Goal: Use online tool/utility: Utilize a website feature to perform a specific function

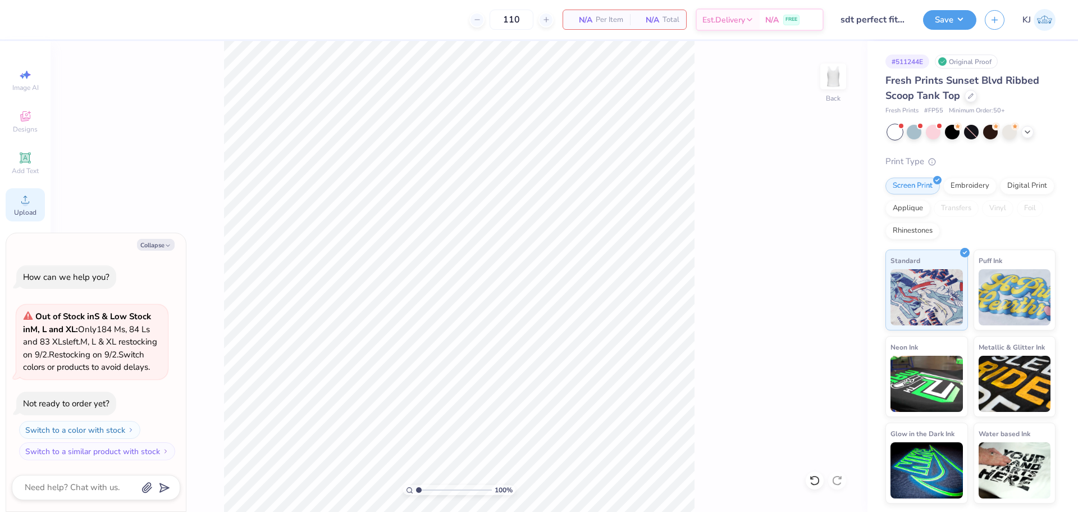
click at [22, 200] on icon at bounding box center [25, 199] width 13 height 13
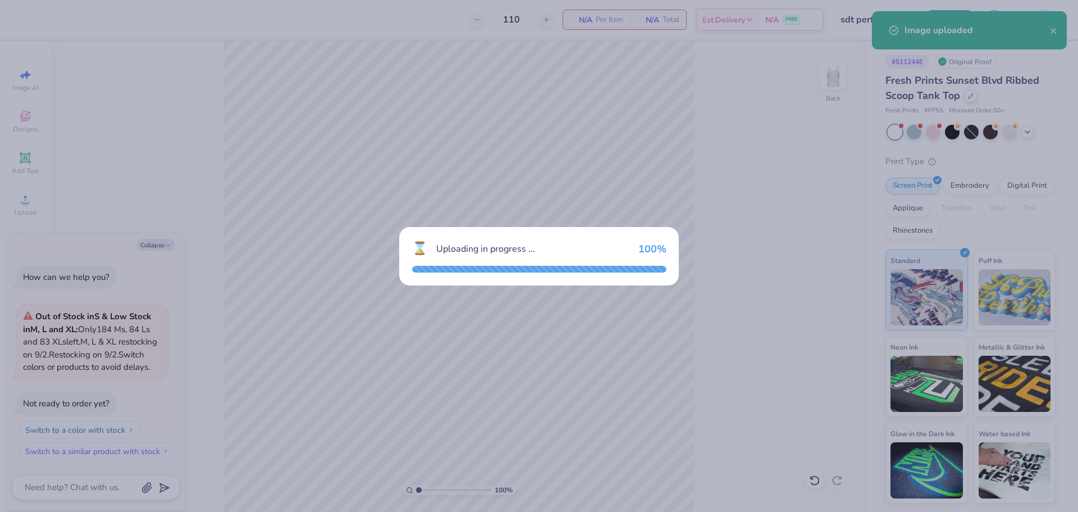
type textarea "x"
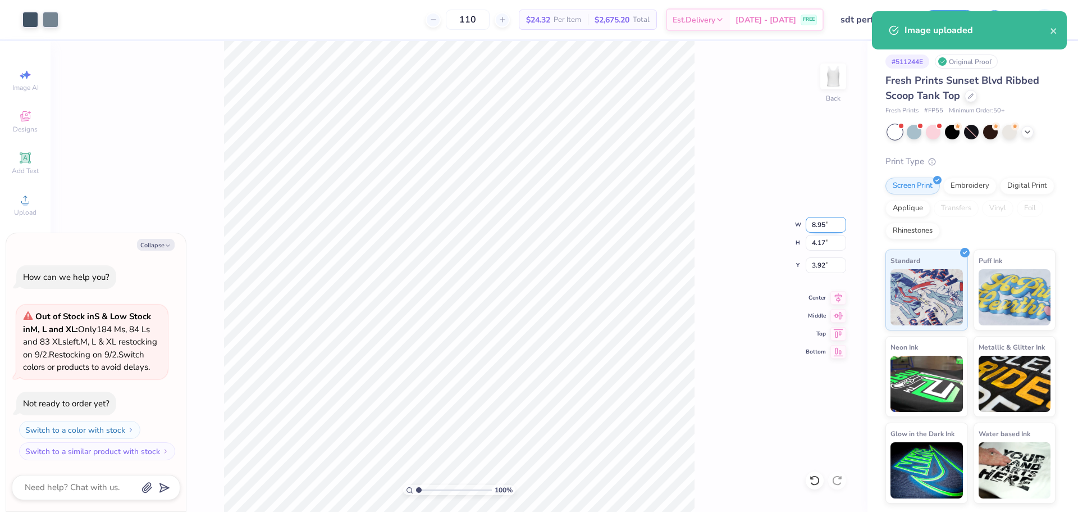
click at [818, 225] on input "8.95" at bounding box center [826, 225] width 40 height 16
type input "7"
type textarea "x"
type input "7.00"
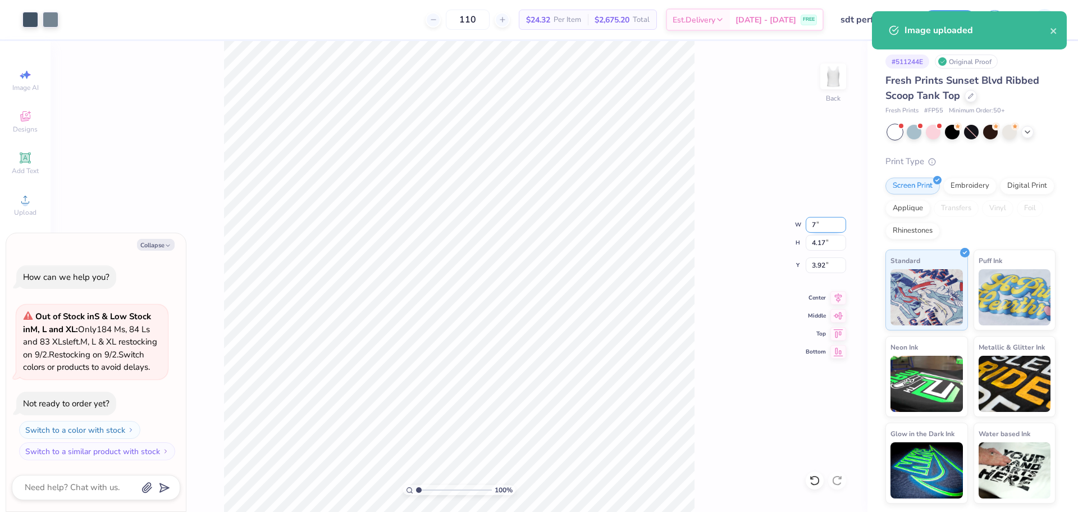
type input "3.26"
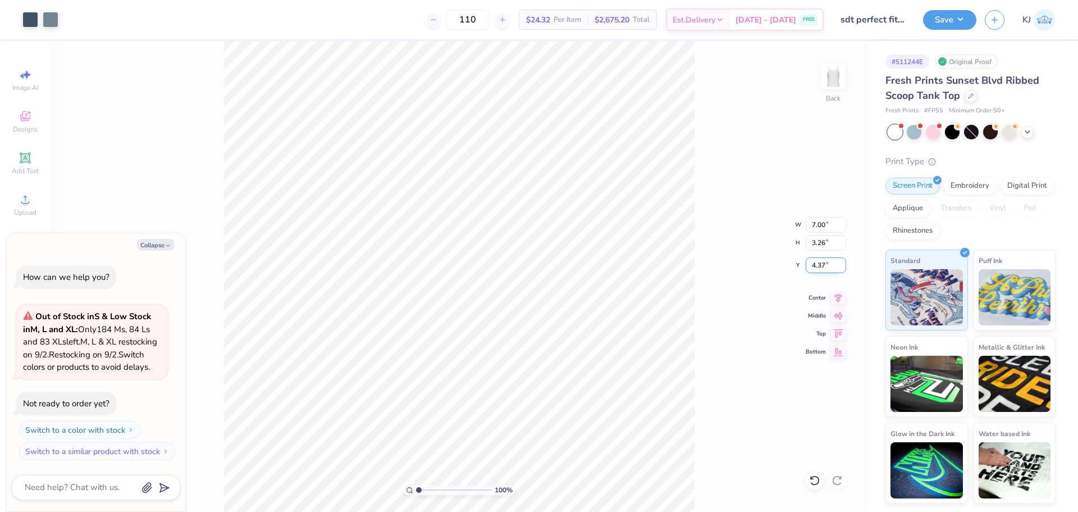
click at [816, 268] on input "4.37" at bounding box center [826, 265] width 40 height 16
type input "1"
type input "2"
type textarea "x"
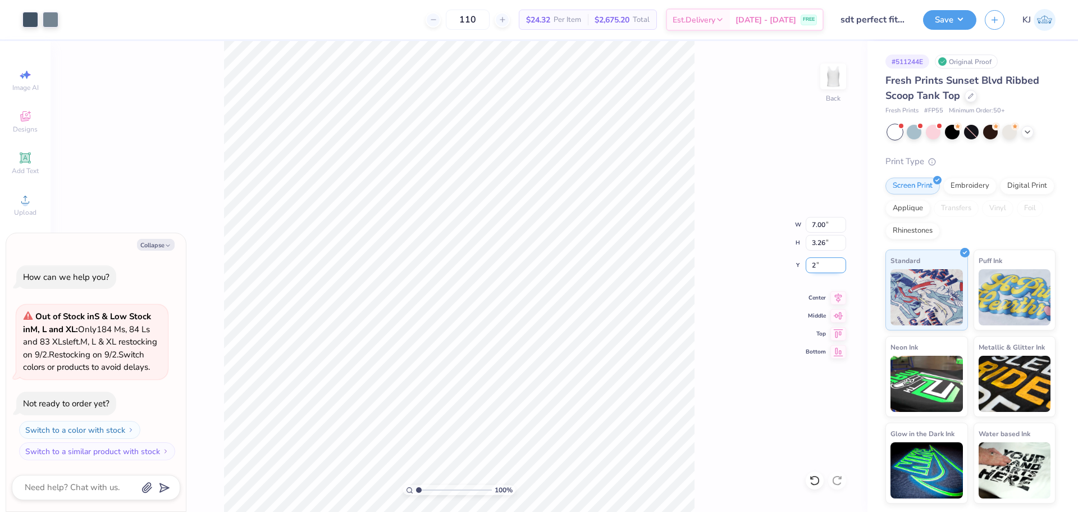
type input "2.00"
click at [969, 16] on button "Save" at bounding box center [949, 18] width 53 height 20
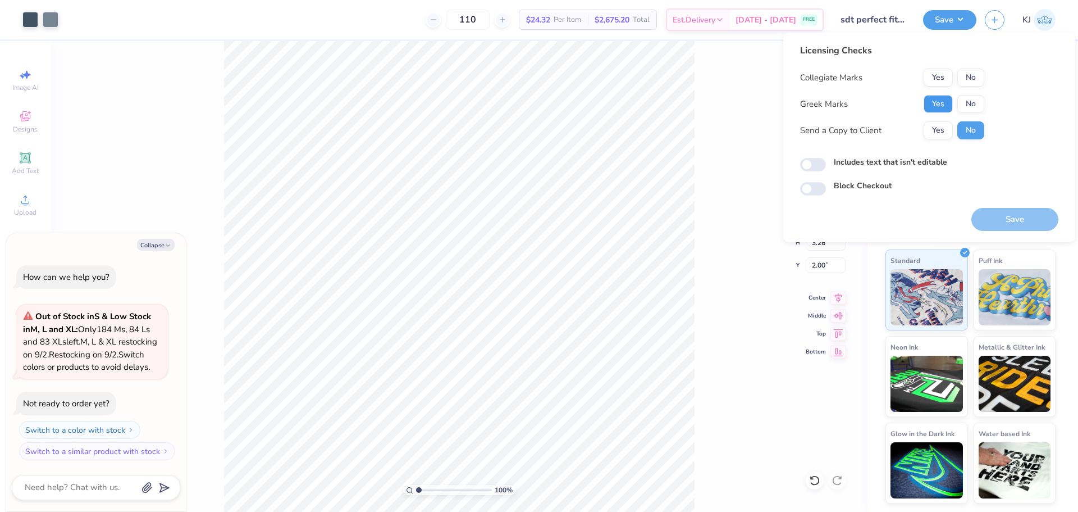
click at [942, 104] on button "Yes" at bounding box center [938, 104] width 29 height 18
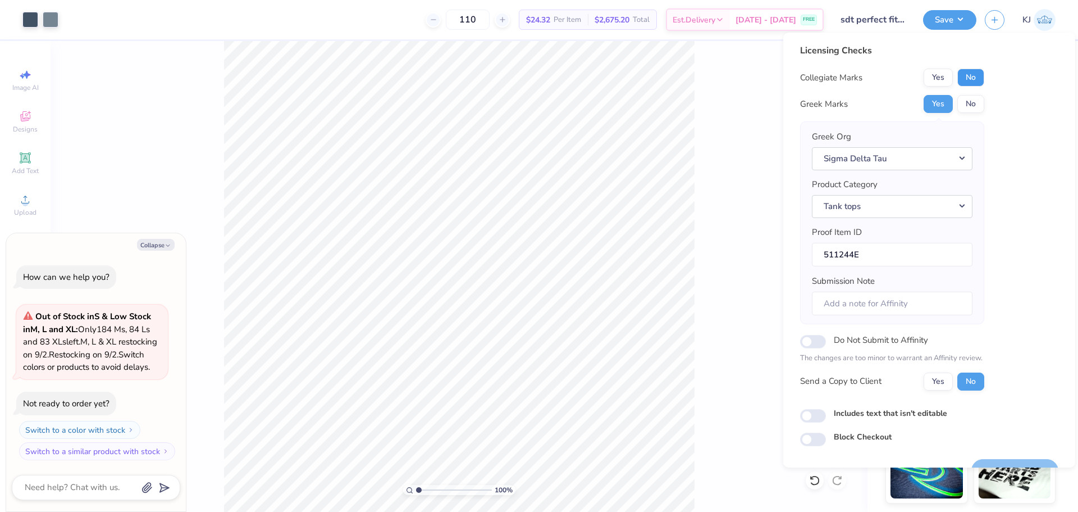
click at [965, 79] on button "No" at bounding box center [970, 78] width 27 height 18
click at [945, 382] on button "Yes" at bounding box center [938, 381] width 29 height 18
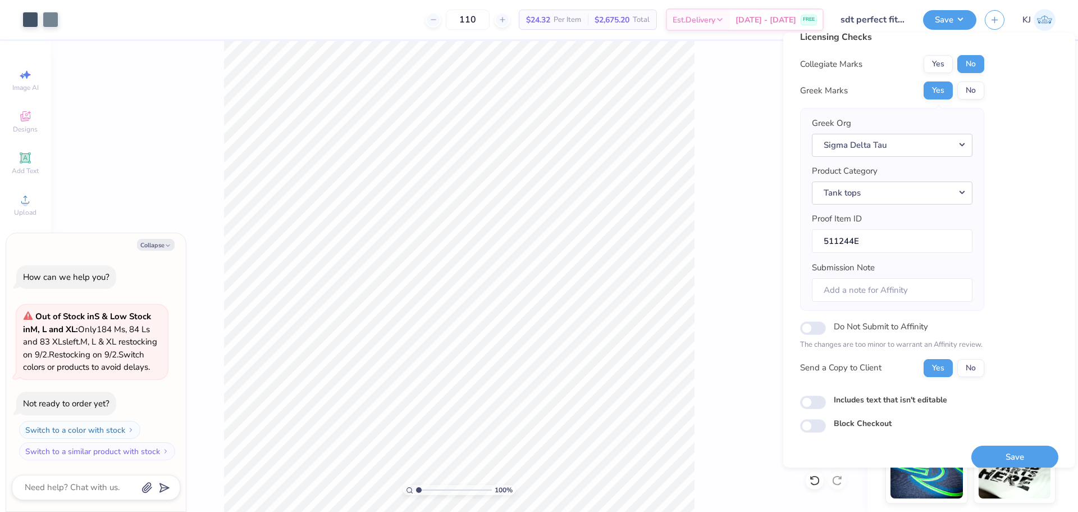
scroll to position [25, 0]
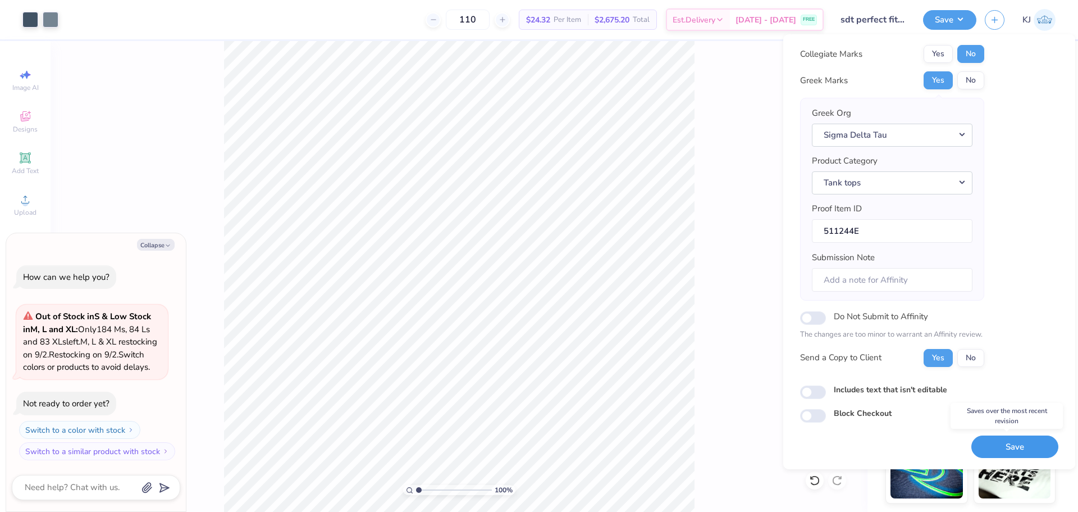
click at [1014, 445] on button "Save" at bounding box center [1014, 446] width 87 height 23
type textarea "x"
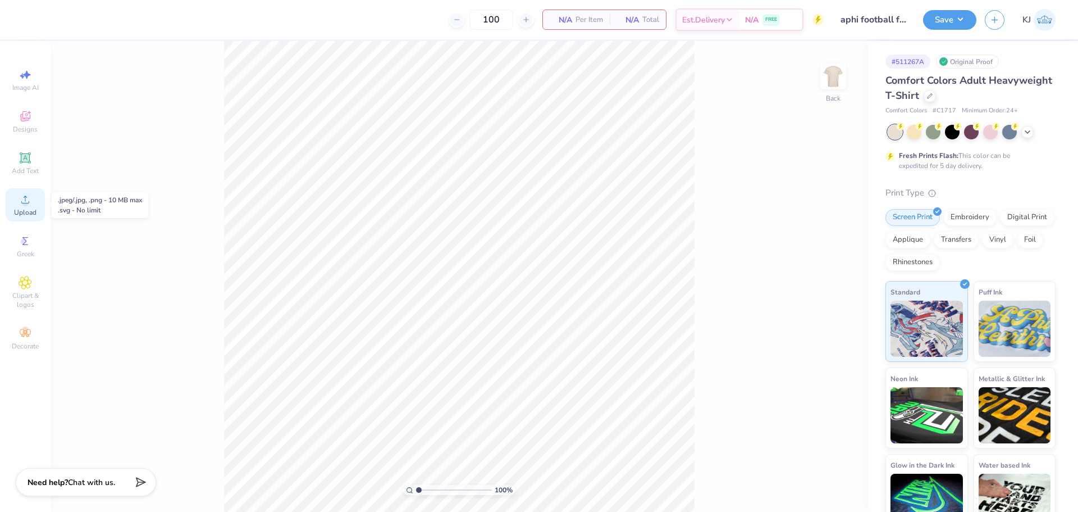
click at [20, 209] on span "Upload" at bounding box center [25, 212] width 22 height 9
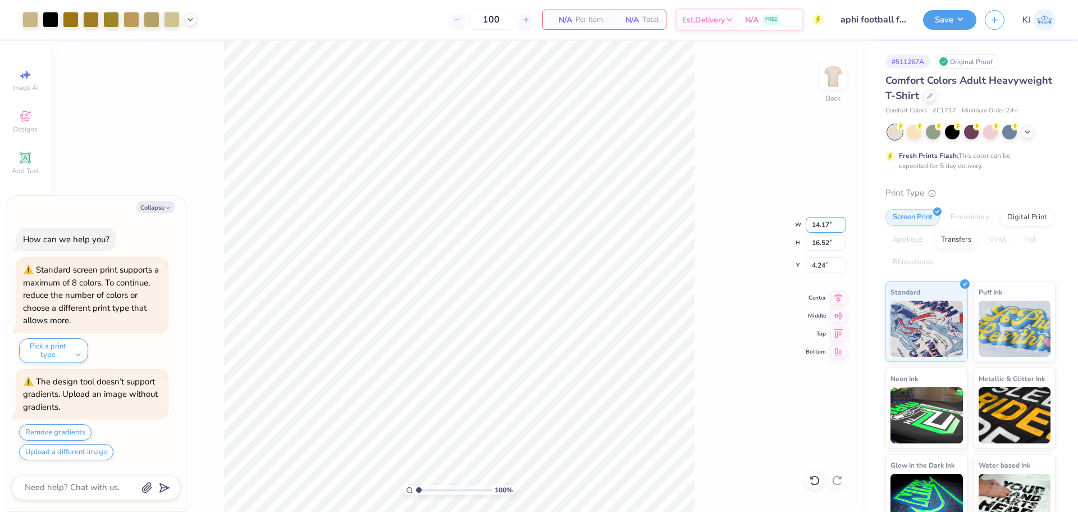
click at [818, 227] on input "14.17" at bounding box center [826, 225] width 40 height 16
type input "11.00"
type input "12.82"
type input "6.09"
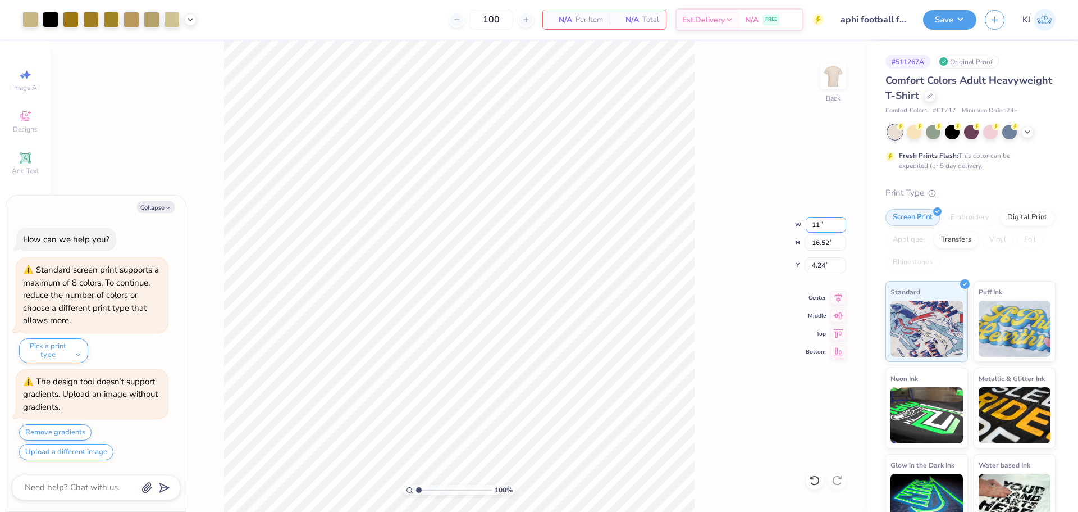
type textarea "x"
click at [814, 265] on input "6.09" at bounding box center [826, 265] width 40 height 16
type input "3.00"
click at [695, 345] on div "100 % Back W 11.00 11.00 " H 12.82 12.82 " Y 3.00 3.00 " Center Middle Top Bott…" at bounding box center [459, 276] width 817 height 471
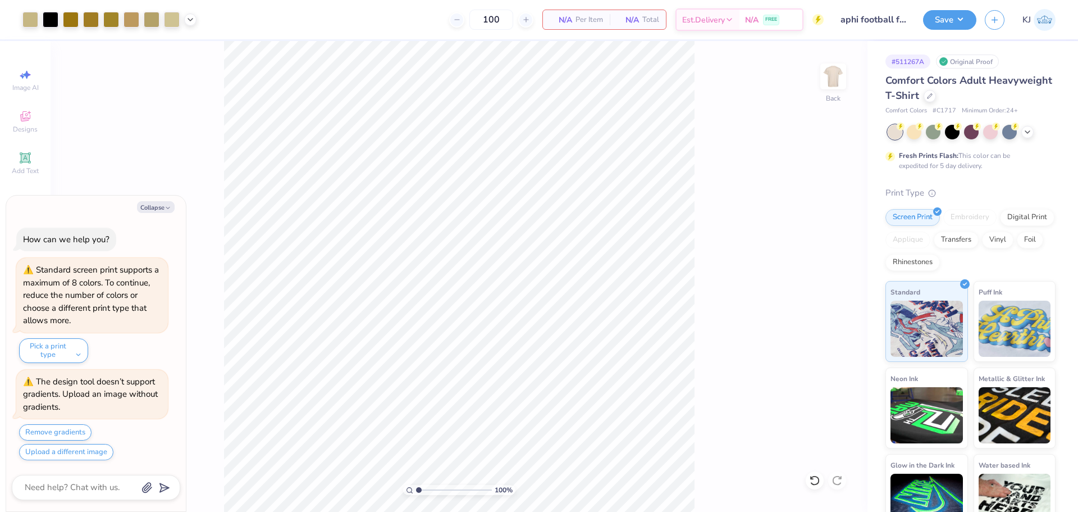
type textarea "x"
type input "1.49212326873898"
type textarea "x"
type input "1.49212326873898"
type textarea "x"
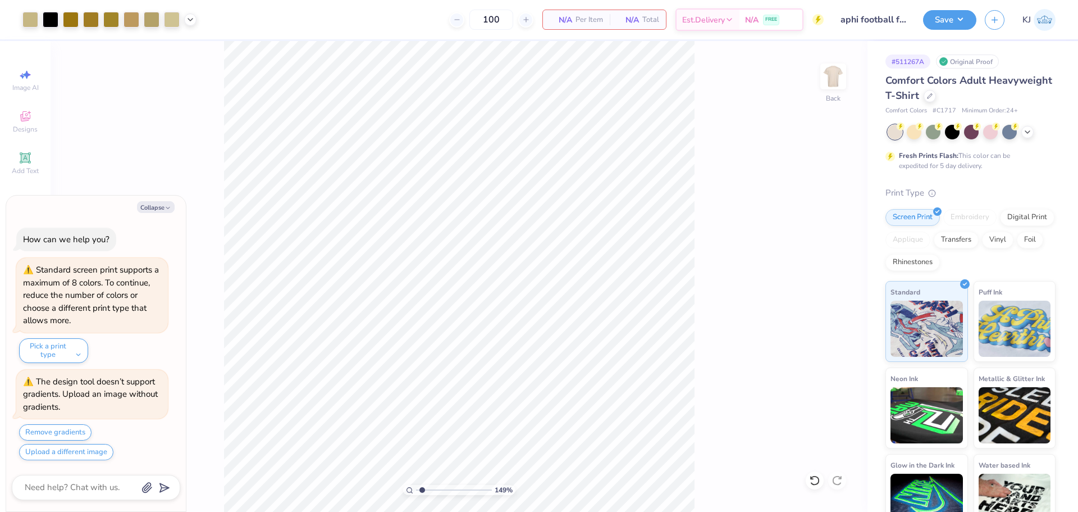
type input "1.49212326873898"
type textarea "x"
type input "1.49212326873898"
click at [148, 208] on button "Collapse" at bounding box center [156, 207] width 38 height 12
type textarea "x"
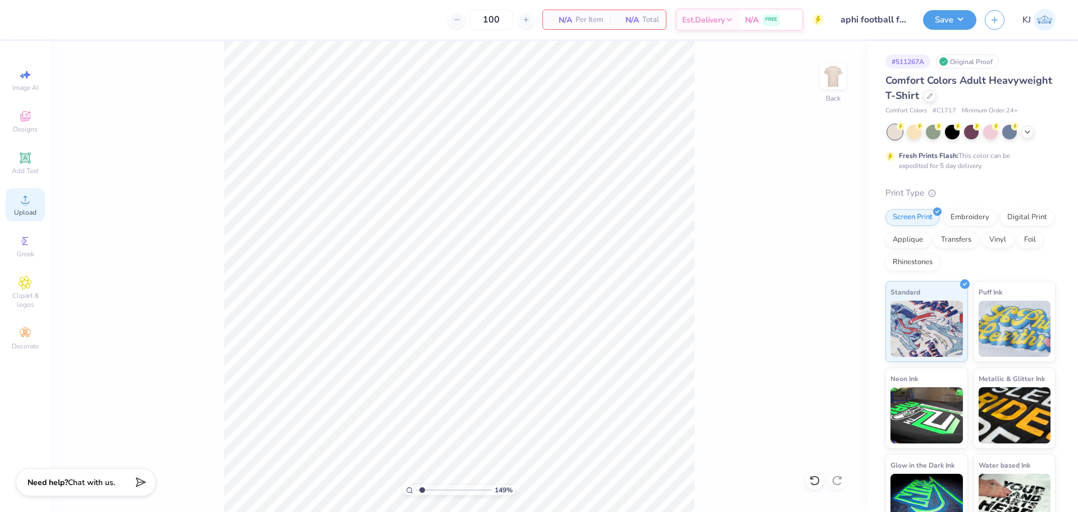
click at [21, 202] on icon at bounding box center [25, 199] width 8 height 8
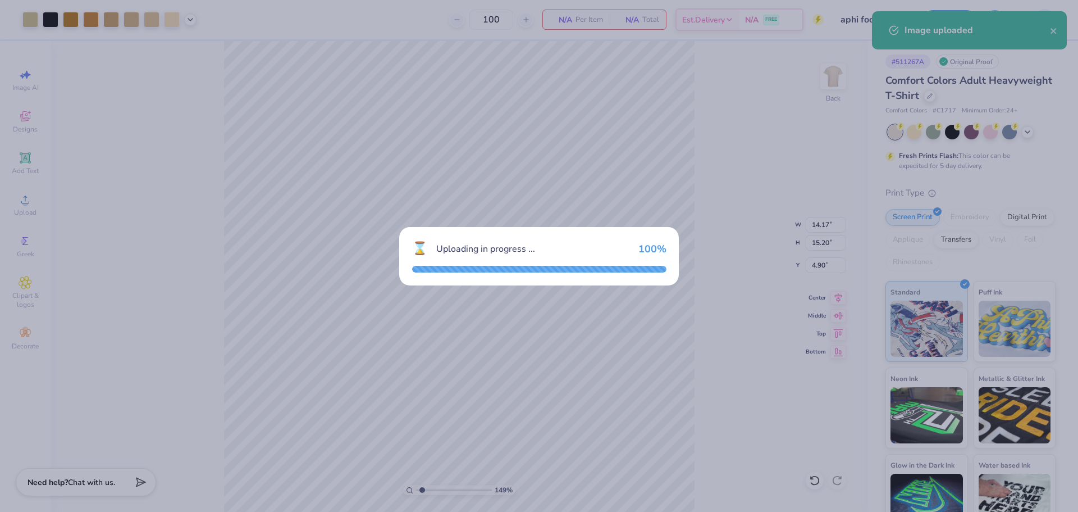
type input "1.49212326873898"
type textarea "x"
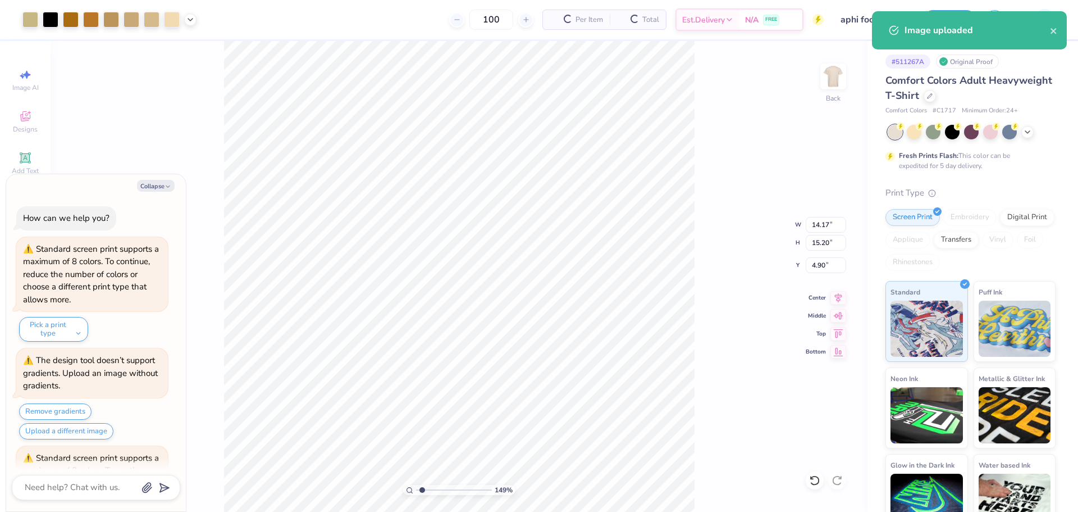
scroll to position [188, 0]
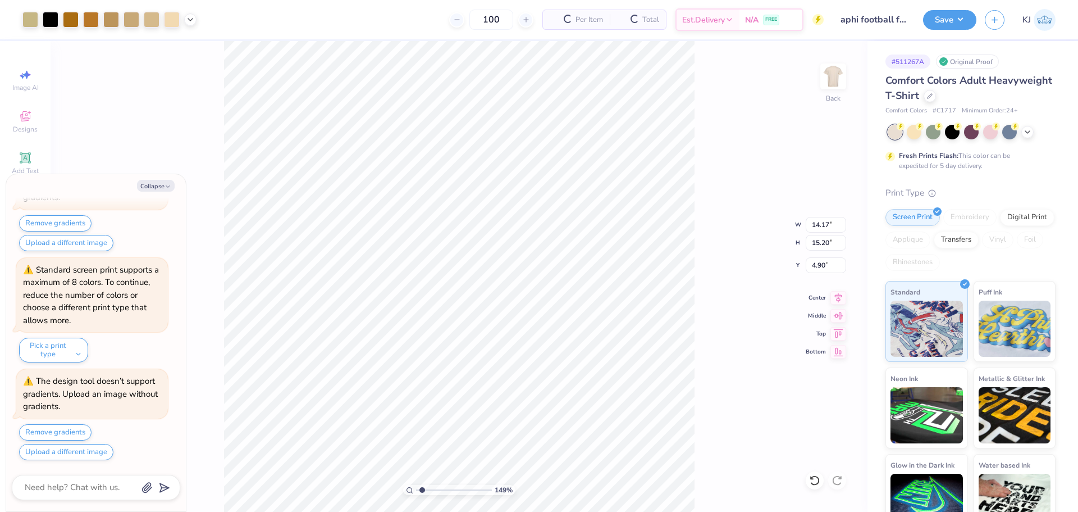
type input "1.49212326873898"
type textarea "x"
type input "1.54493917639878"
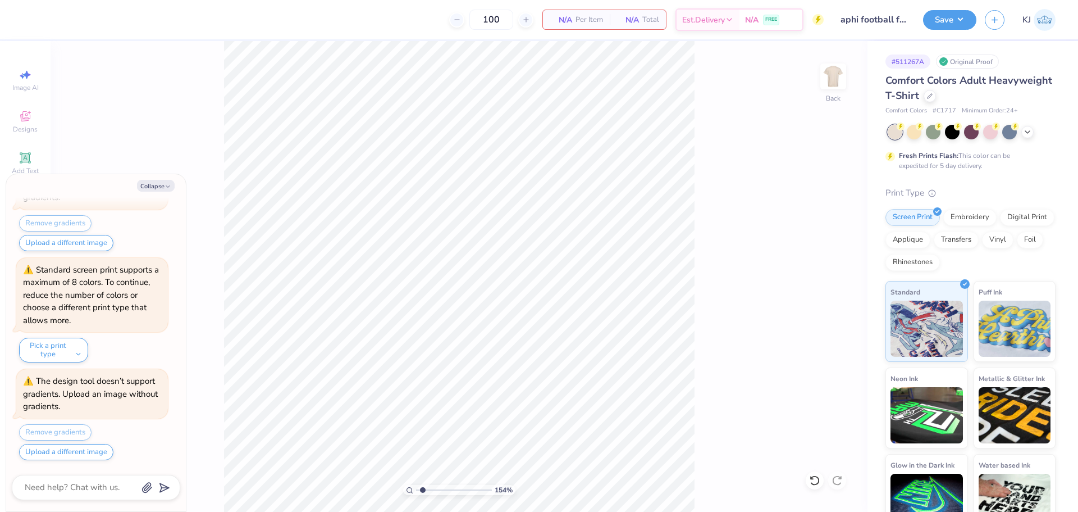
click at [150, 177] on div "Collapse How can we help you? Standard screen print supports a maximum of 8 col…" at bounding box center [96, 342] width 180 height 337
click at [152, 191] on div "Collapse How can we help you? Standard screen print supports a maximum of 8 col…" at bounding box center [96, 342] width 180 height 337
click at [146, 180] on button "Collapse" at bounding box center [156, 186] width 38 height 12
type textarea "x"
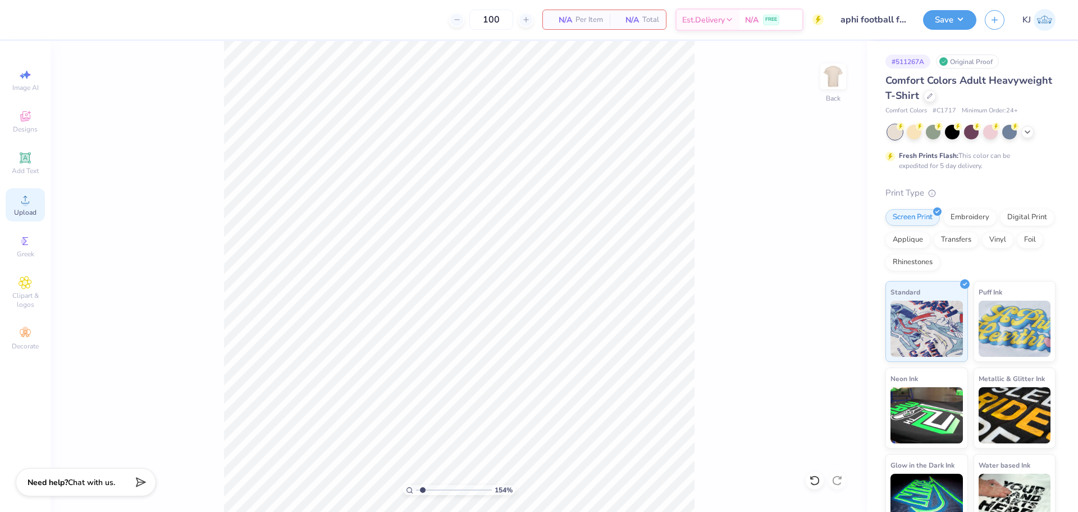
click at [24, 208] on span "Upload" at bounding box center [25, 212] width 22 height 9
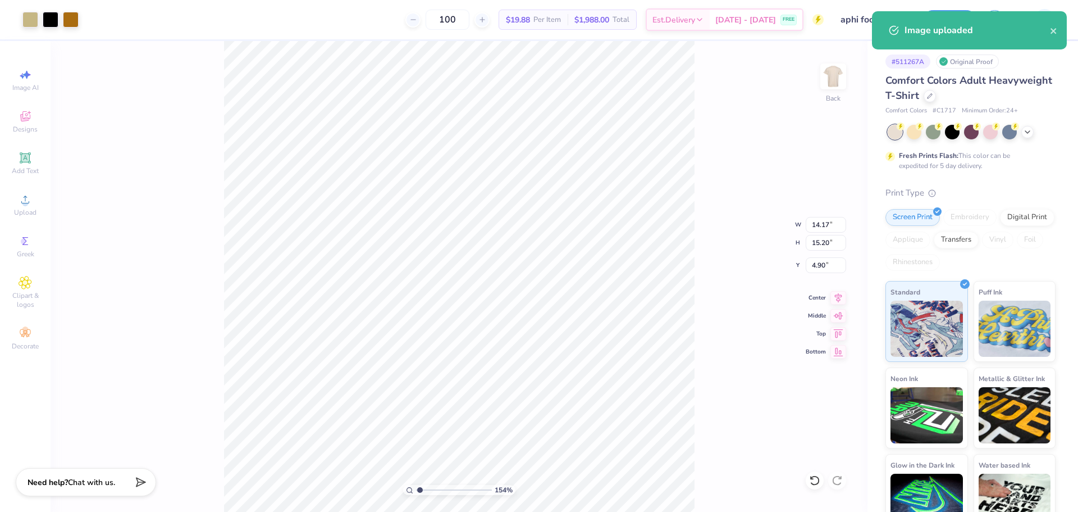
type input "1.03539647746693"
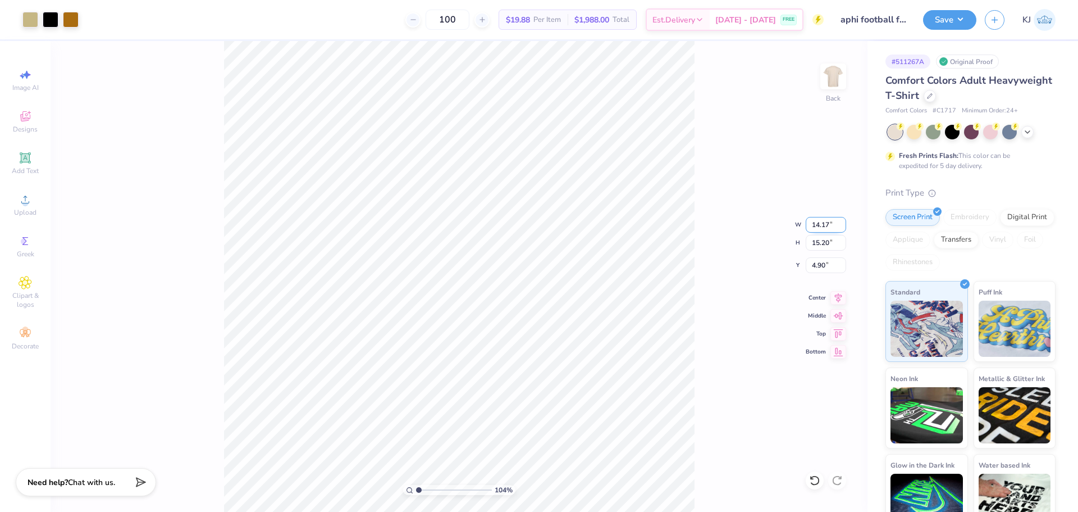
click at [822, 223] on input "14.17" at bounding box center [826, 225] width 40 height 16
type input "11"
type input "1.03539647746693"
type input "11.00"
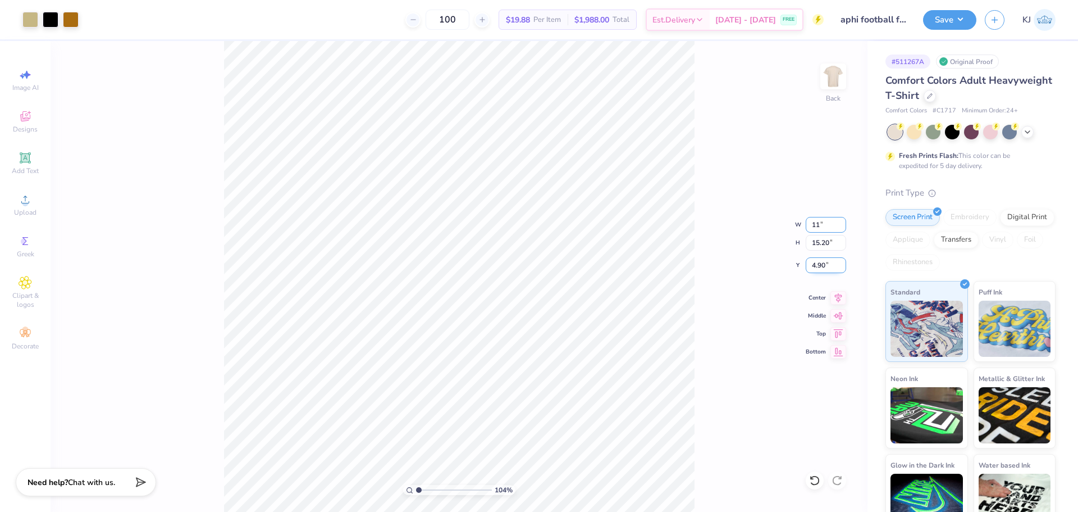
type input "11.80"
click at [815, 268] on input "6.60" at bounding box center [826, 265] width 40 height 16
type input "3"
type input "1.03539647746693"
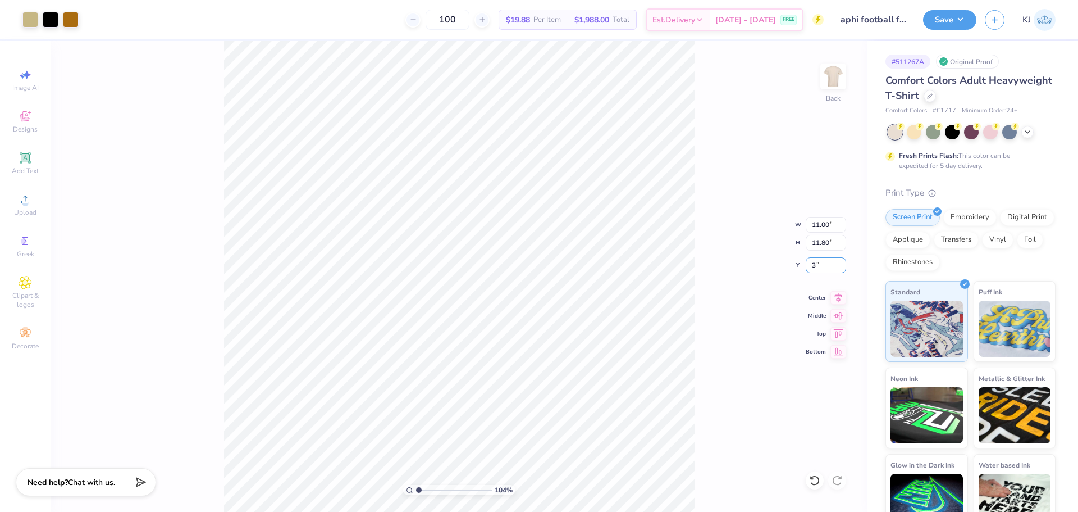
type input "3.00"
click at [740, 274] on div "104 % Back W 11.00 11.00 " H 11.80 11.80 " Y 3.00 3.00 " Center Middle Top Bott…" at bounding box center [459, 276] width 817 height 471
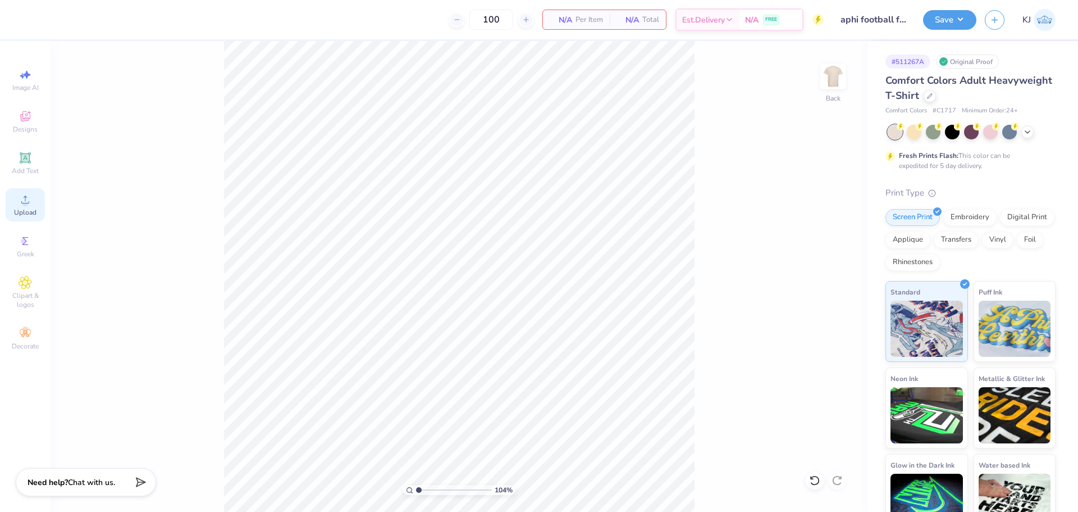
click at [34, 218] on div "Upload" at bounding box center [25, 204] width 39 height 33
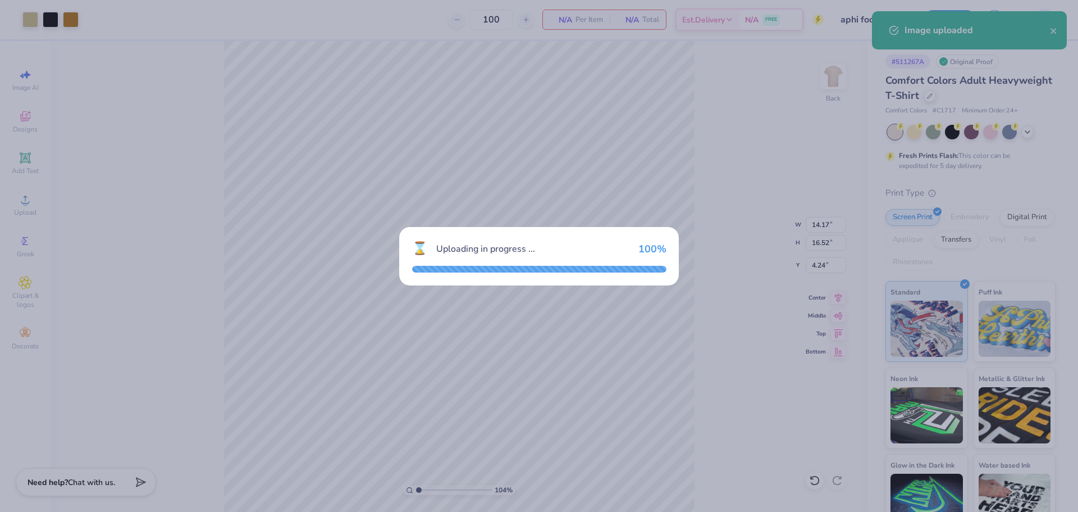
type input "1.03539647746693"
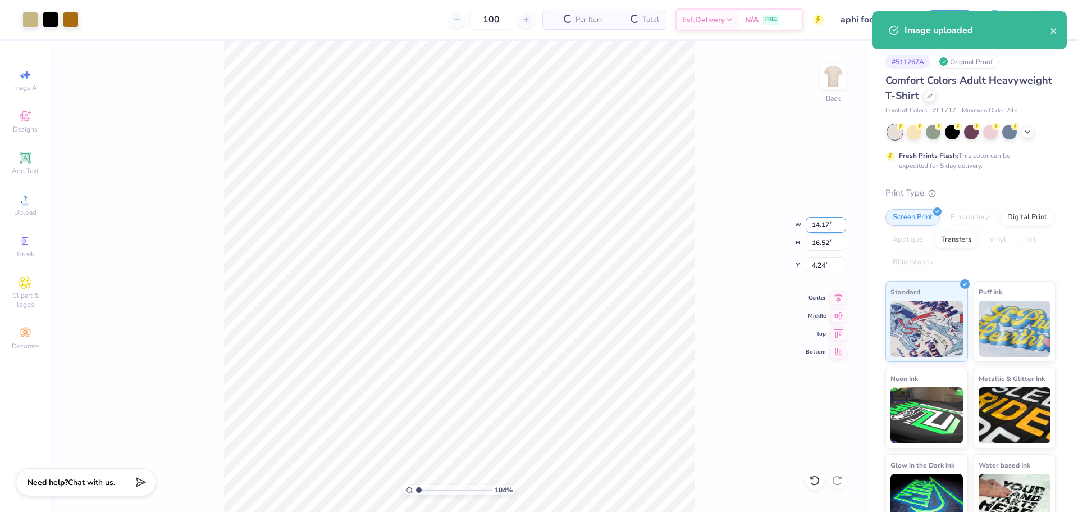
click at [828, 223] on input "14.17" at bounding box center [826, 225] width 40 height 16
click at [816, 222] on input "14.1711" at bounding box center [826, 225] width 40 height 16
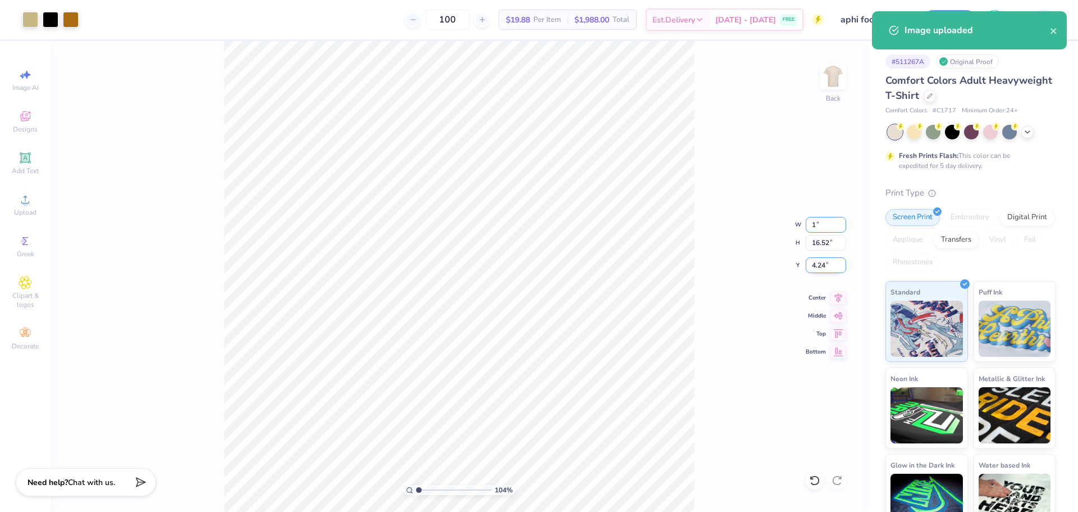
scroll to position [0, 0]
type input "11"
click at [817, 263] on input "4.24" at bounding box center [826, 265] width 40 height 16
type input "1.03539647746693"
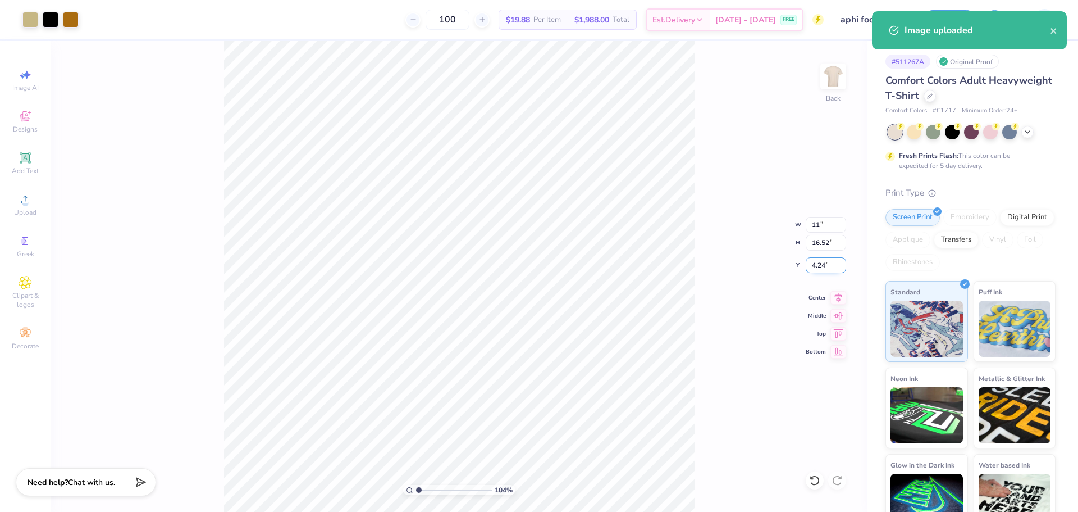
type input "11.00"
type input "12.82"
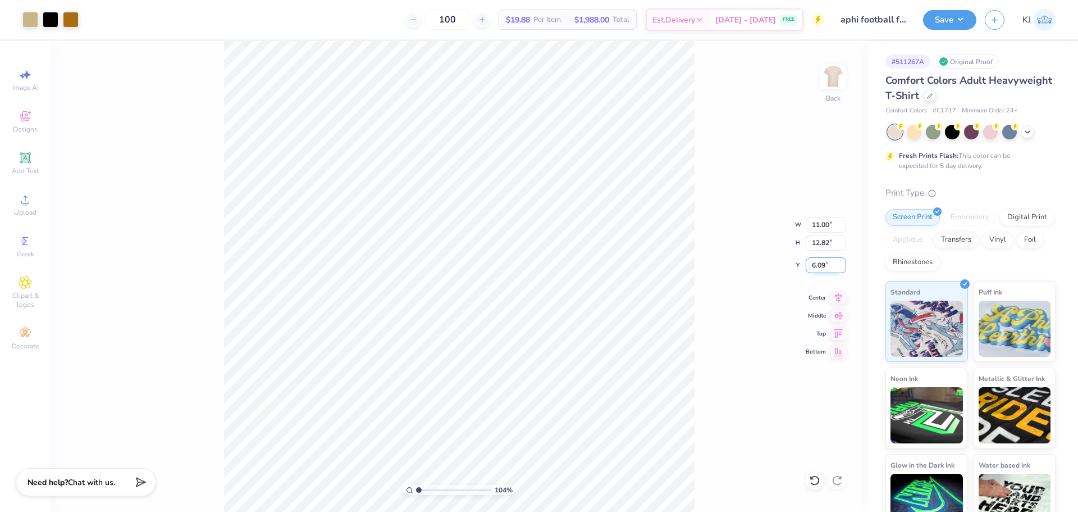
click at [816, 266] on input "6.09" at bounding box center [826, 265] width 40 height 16
type input "3"
type input "1.03539647746693"
type input "3.00"
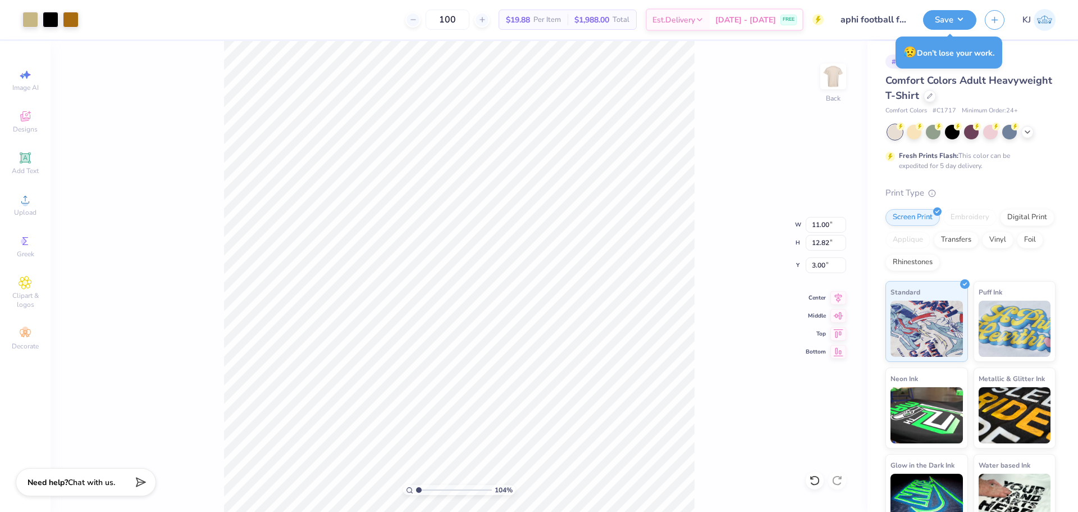
type input "1.03539647746693"
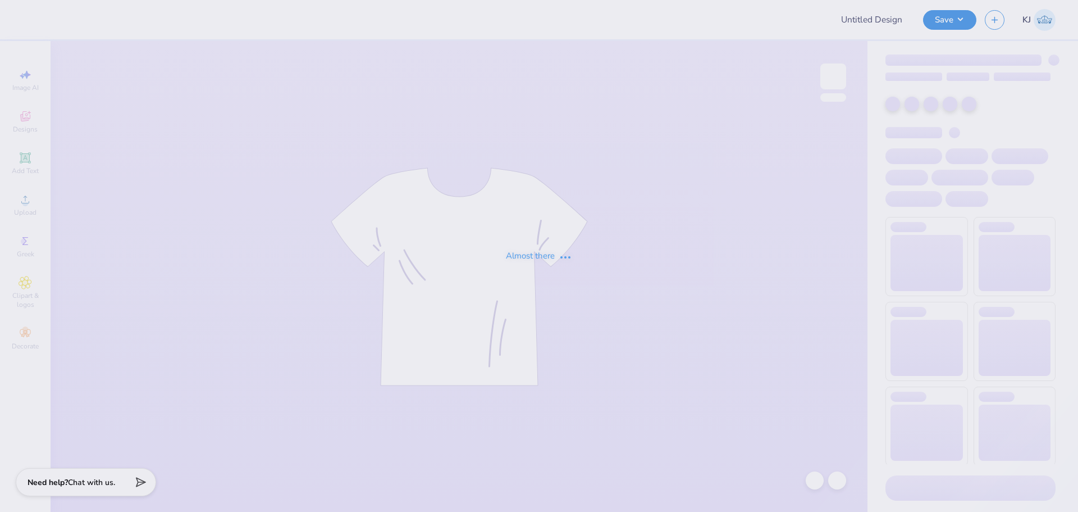
type input "DG Family Weekend"
